Goal: Information Seeking & Learning: Learn about a topic

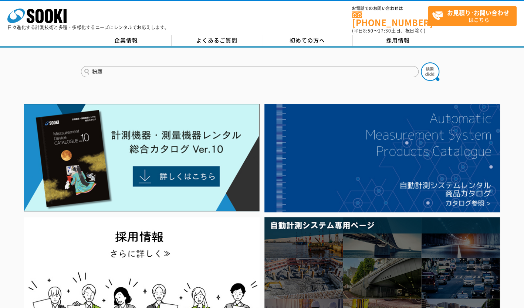
type input "粉塵"
click at [421, 62] on button at bounding box center [430, 71] width 18 height 18
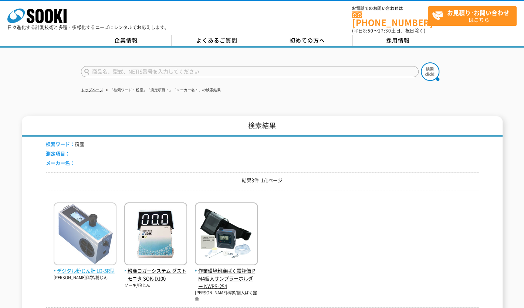
click at [110, 226] on img at bounding box center [85, 235] width 63 height 65
